Goal: Navigation & Orientation: Find specific page/section

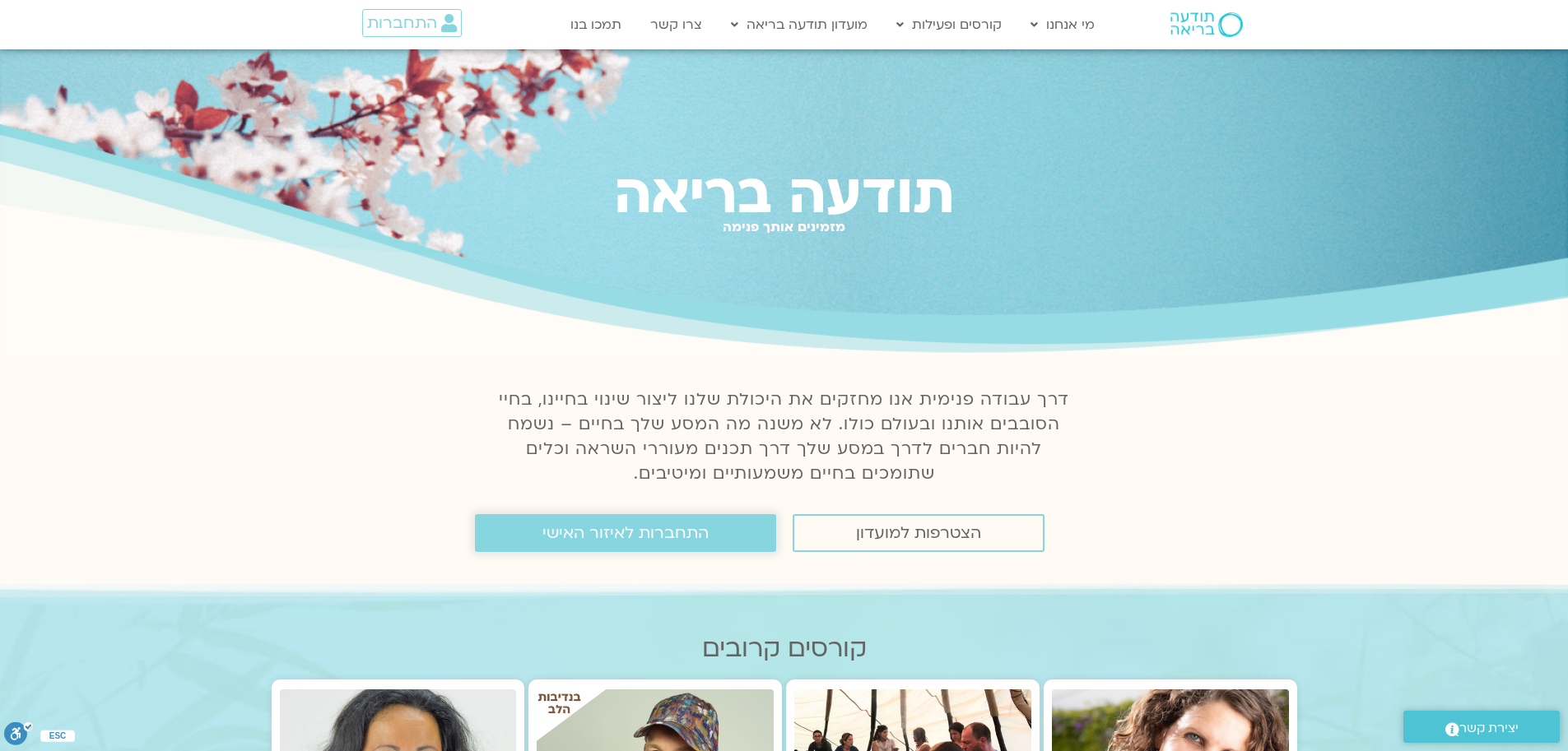
click at [627, 540] on span "התחברות לאיזור האישי" at bounding box center [625, 534] width 166 height 18
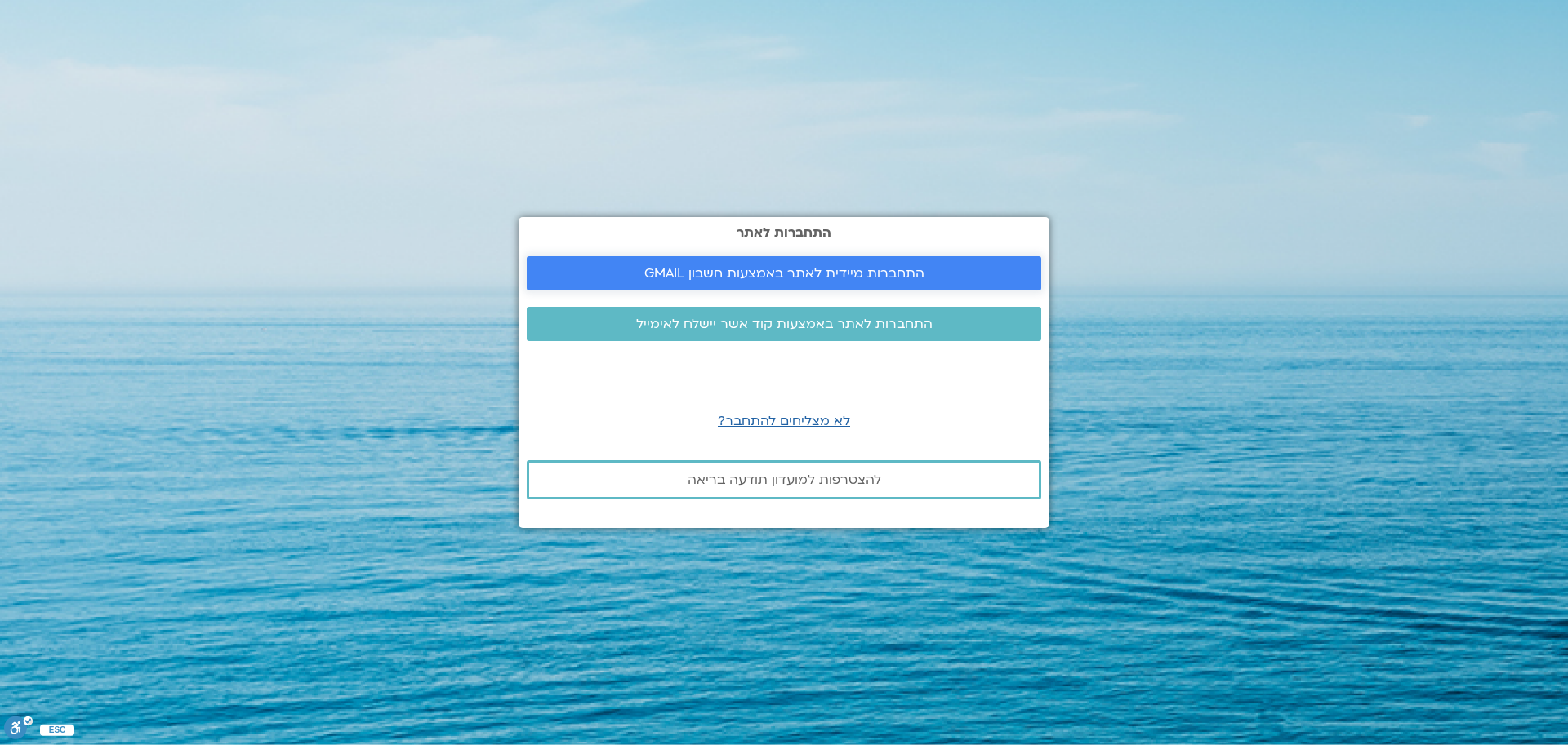
click at [786, 274] on span "התחברות מיידית לאתר באמצעות חשבון GMAIL" at bounding box center [784, 273] width 280 height 15
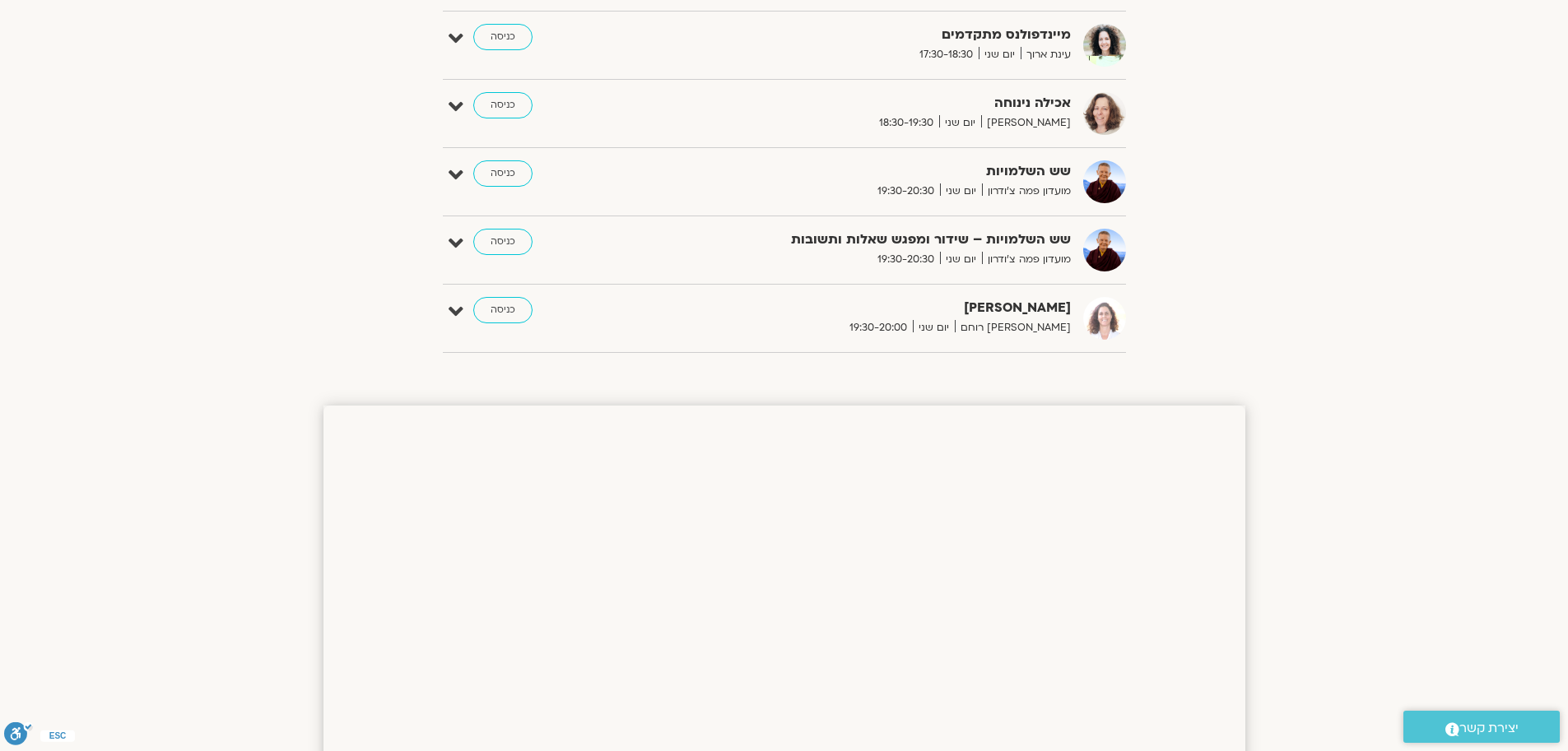
scroll to position [905, 0]
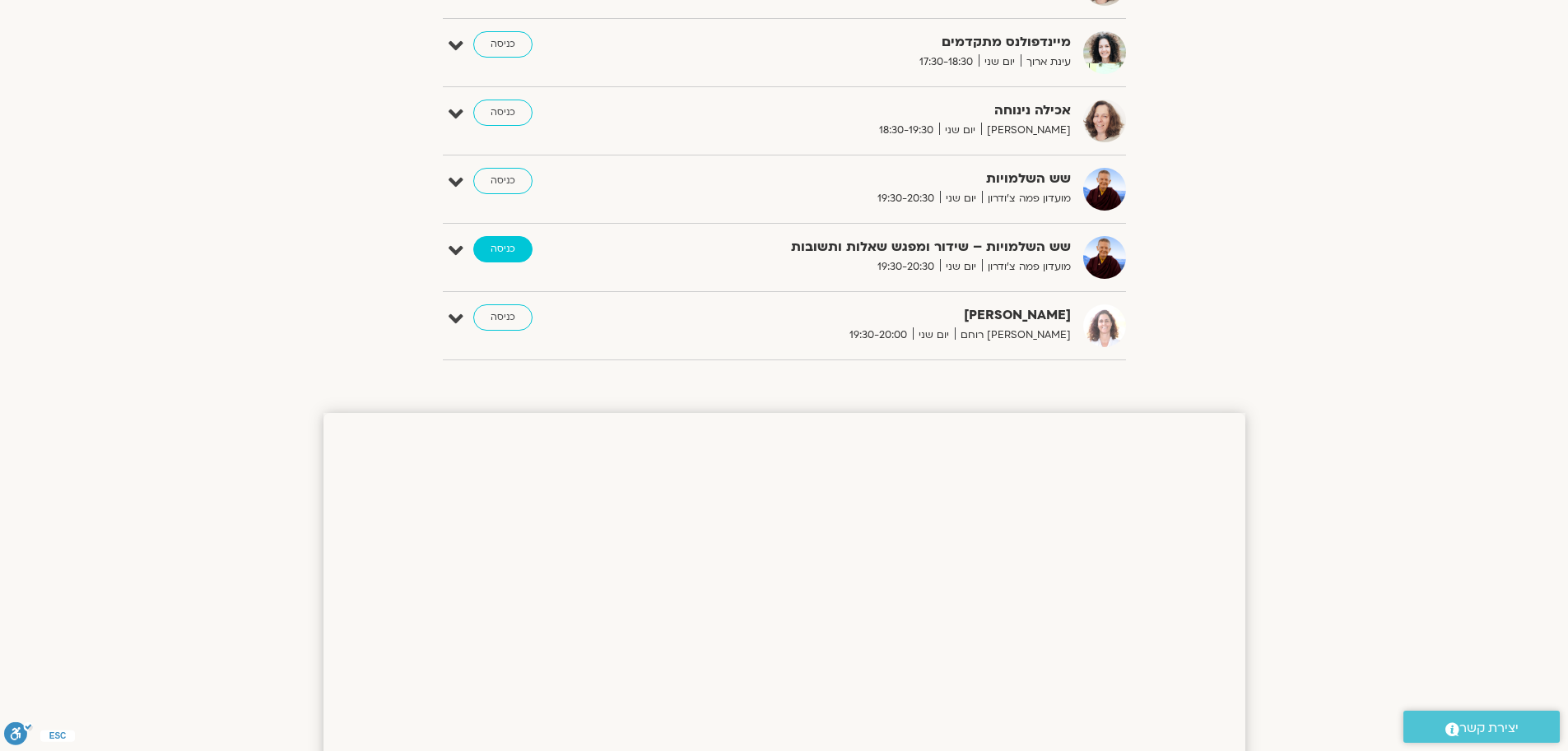
click at [492, 252] on link "כניסה" at bounding box center [502, 250] width 59 height 27
